Goal: Task Accomplishment & Management: Use online tool/utility

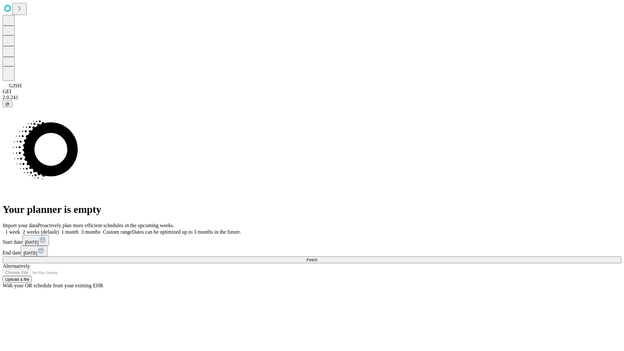
click at [317, 258] on span "Fetch" at bounding box center [312, 260] width 11 height 5
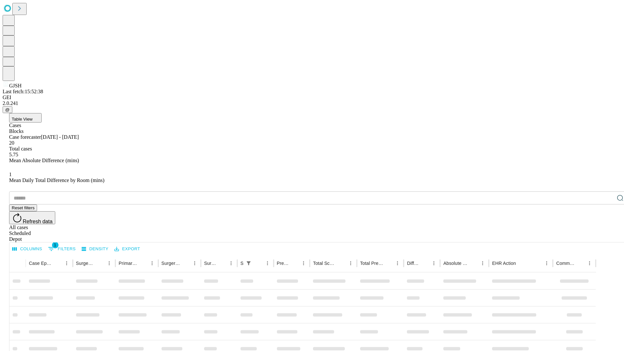
click at [608, 236] on div "Depot" at bounding box center [318, 239] width 619 height 6
